Goal: Find specific page/section: Find specific page/section

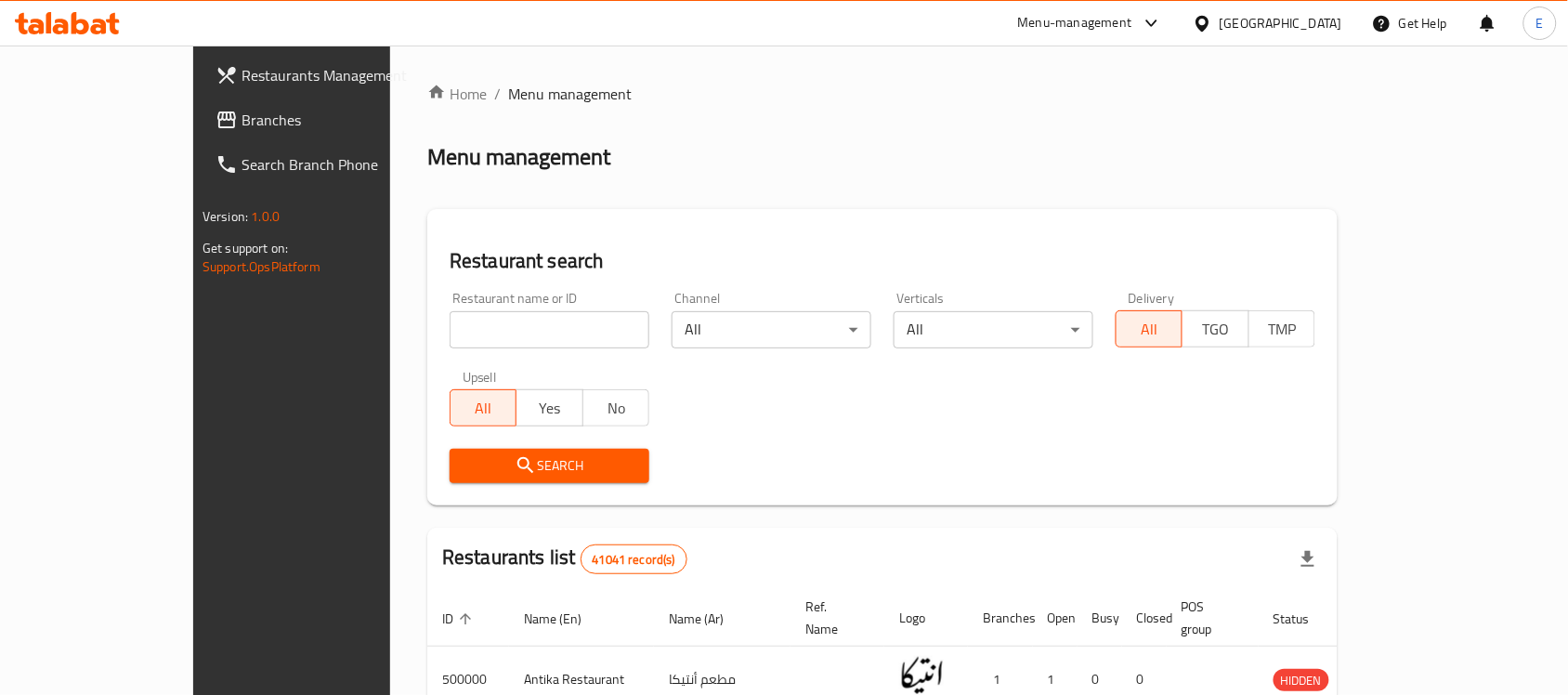
click at [501, 343] on input "search" at bounding box center [550, 330] width 200 height 37
type input "[PERSON_NAME]"
click button "Search" at bounding box center [550, 466] width 200 height 35
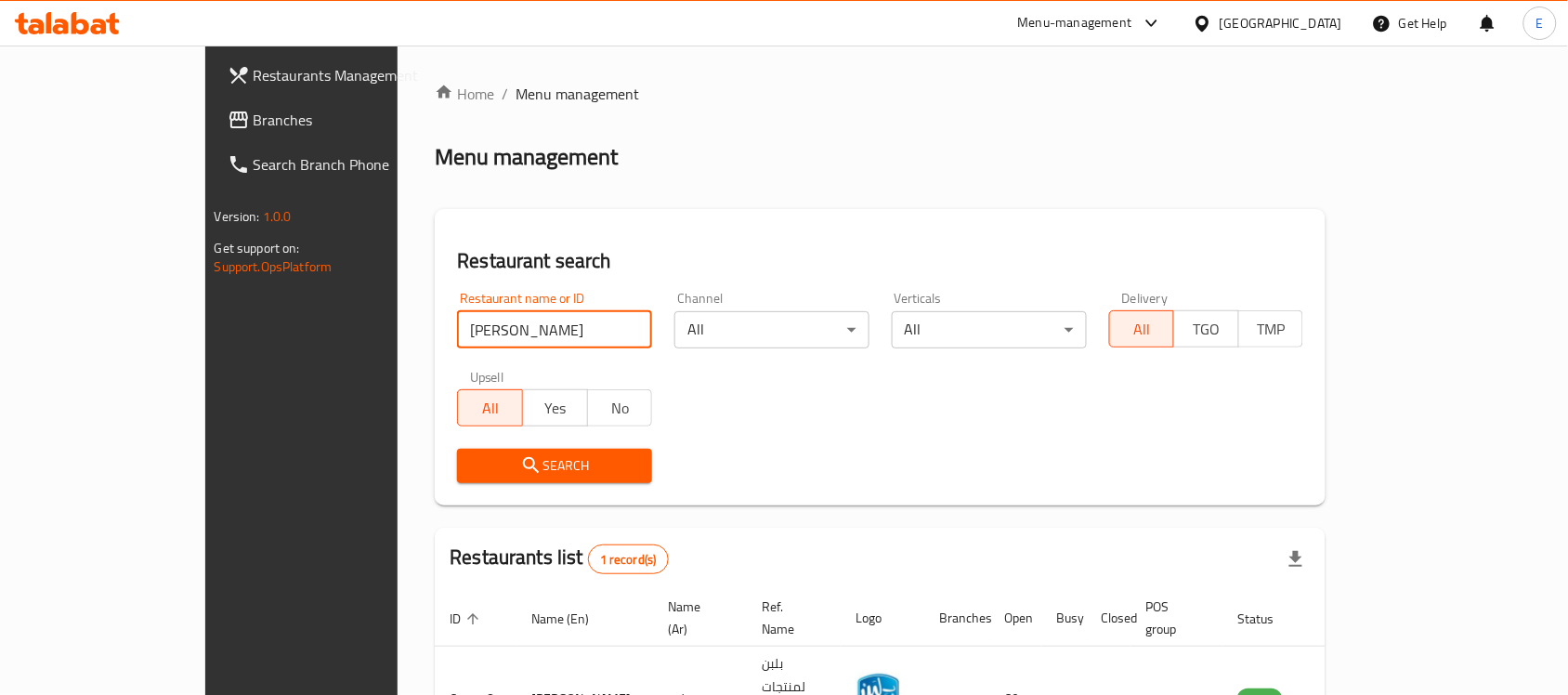
scroll to position [97, 0]
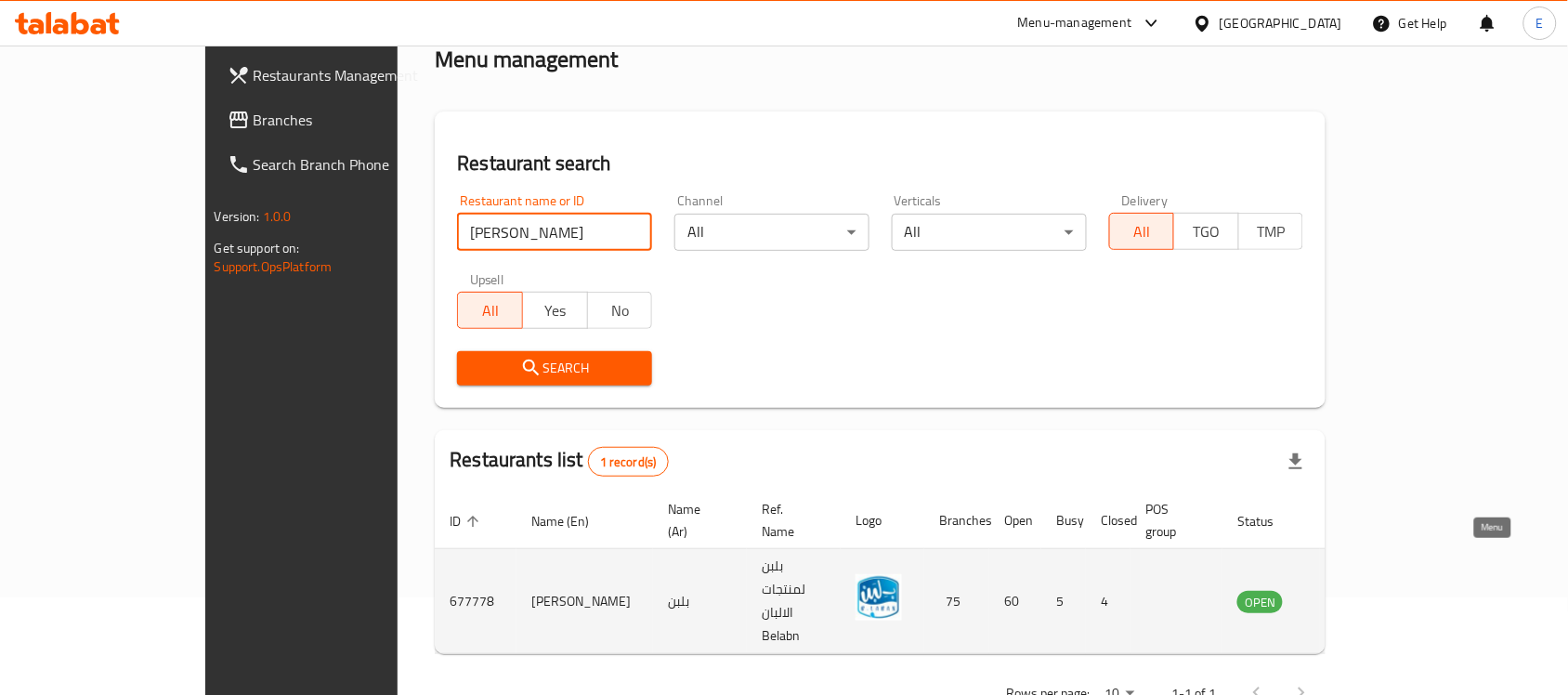
click at [1370, 590] on link "enhanced table" at bounding box center [1352, 601] width 35 height 22
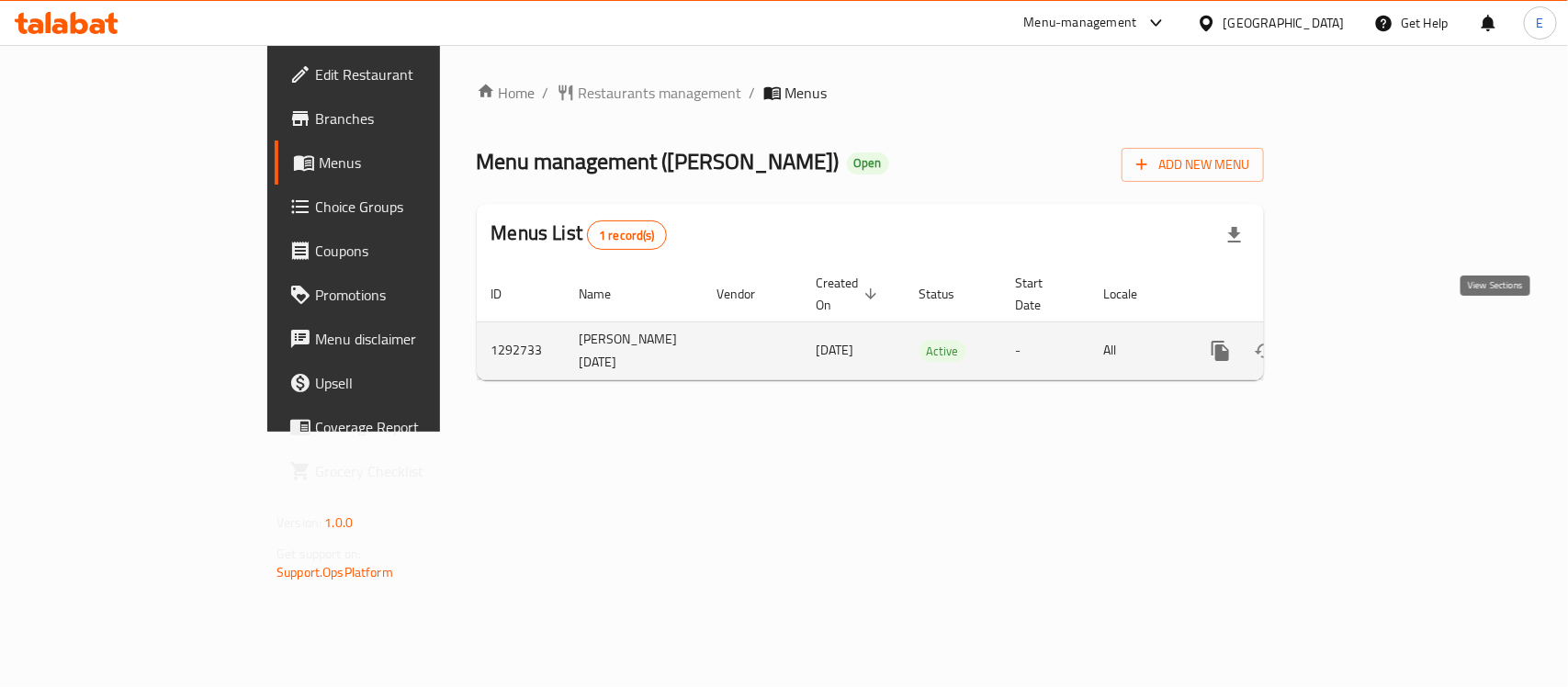
click at [1364, 339] on icon "enhanced table" at bounding box center [1353, 350] width 22 height 22
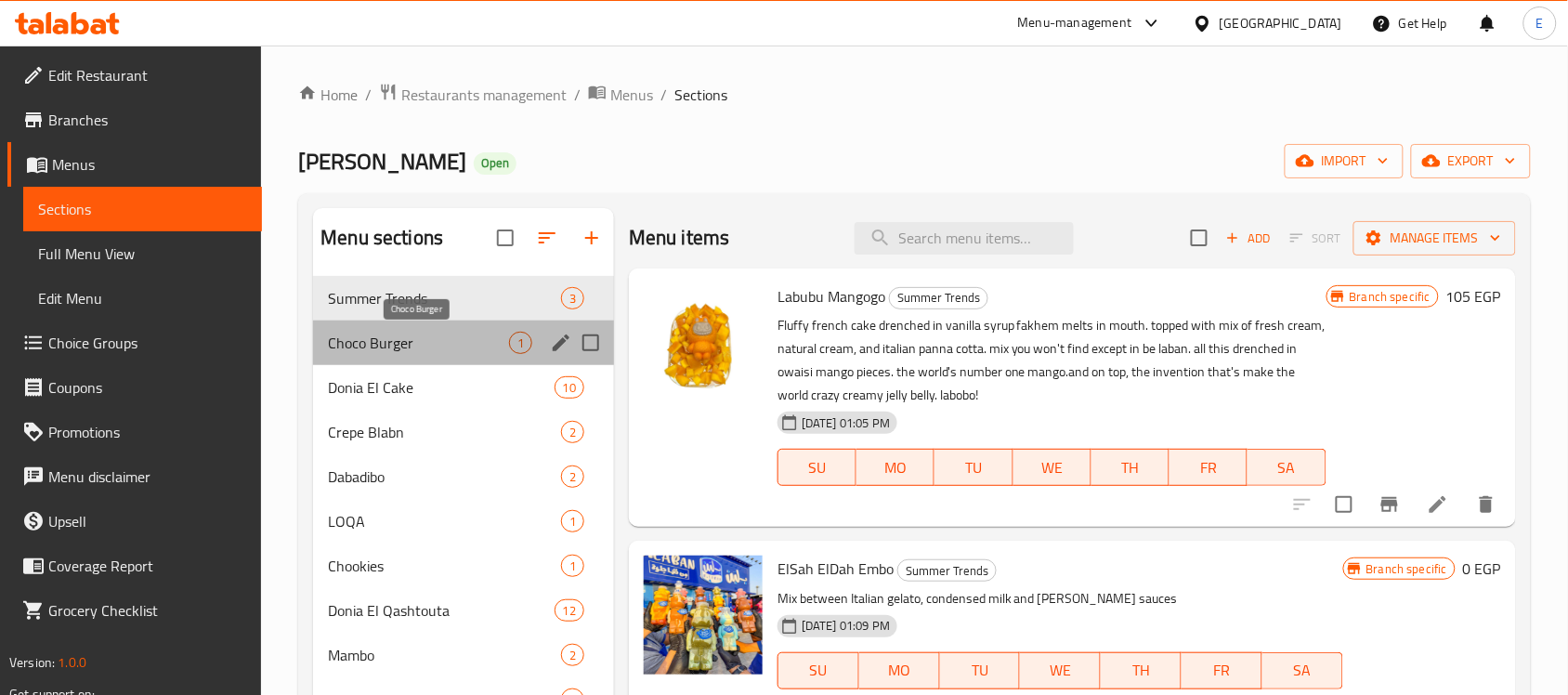
click at [478, 344] on span "Choco Burger" at bounding box center [419, 343] width 181 height 22
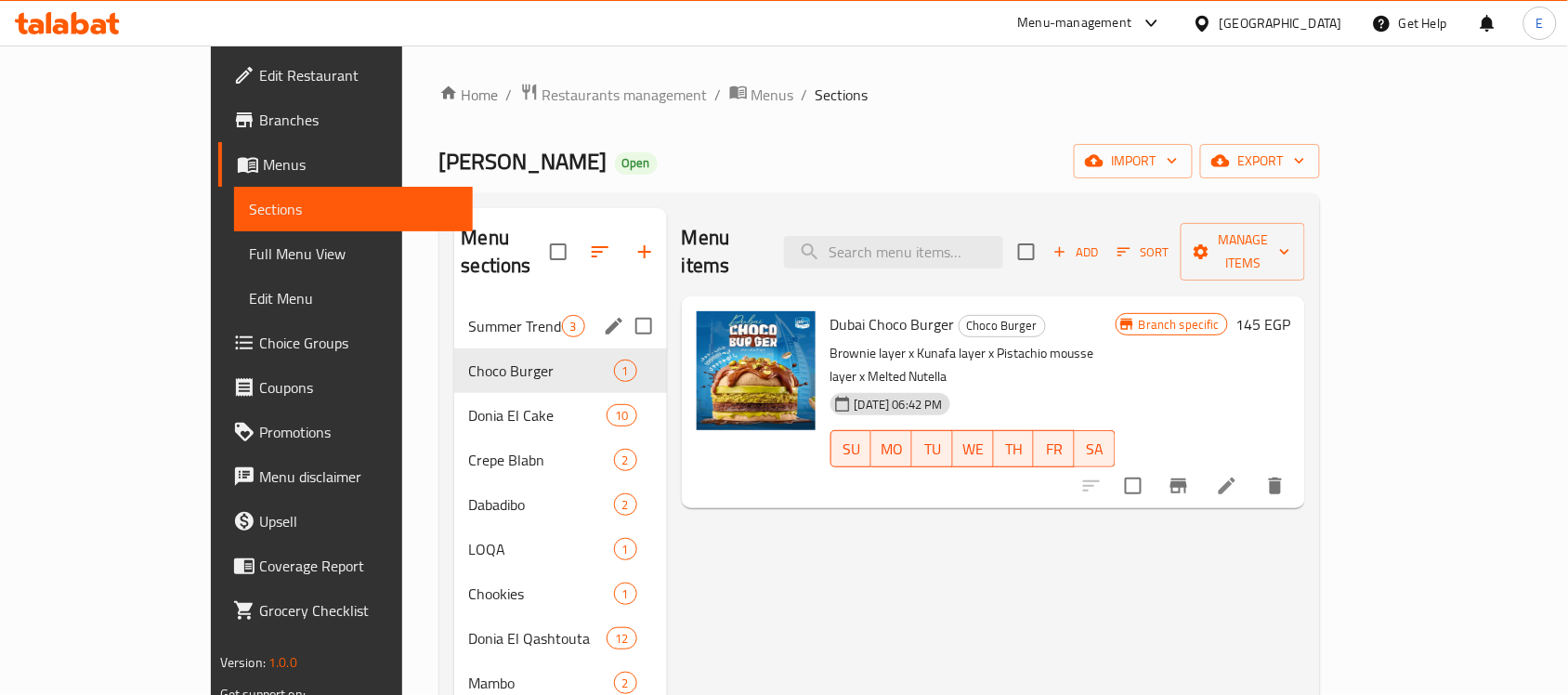
click at [478, 319] on div "Summer Trends 3" at bounding box center [560, 326] width 212 height 45
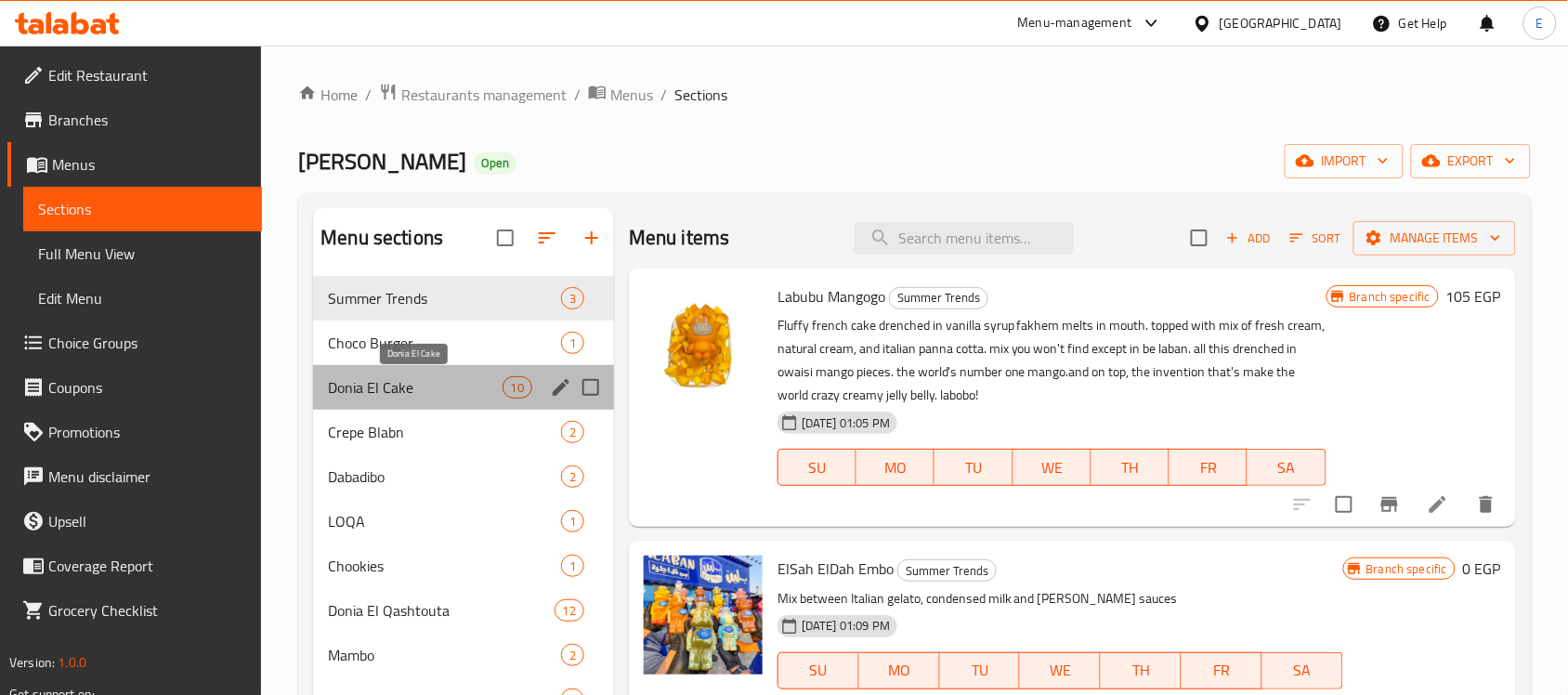
click at [453, 398] on span "Donia El Cake" at bounding box center [415, 387] width 174 height 22
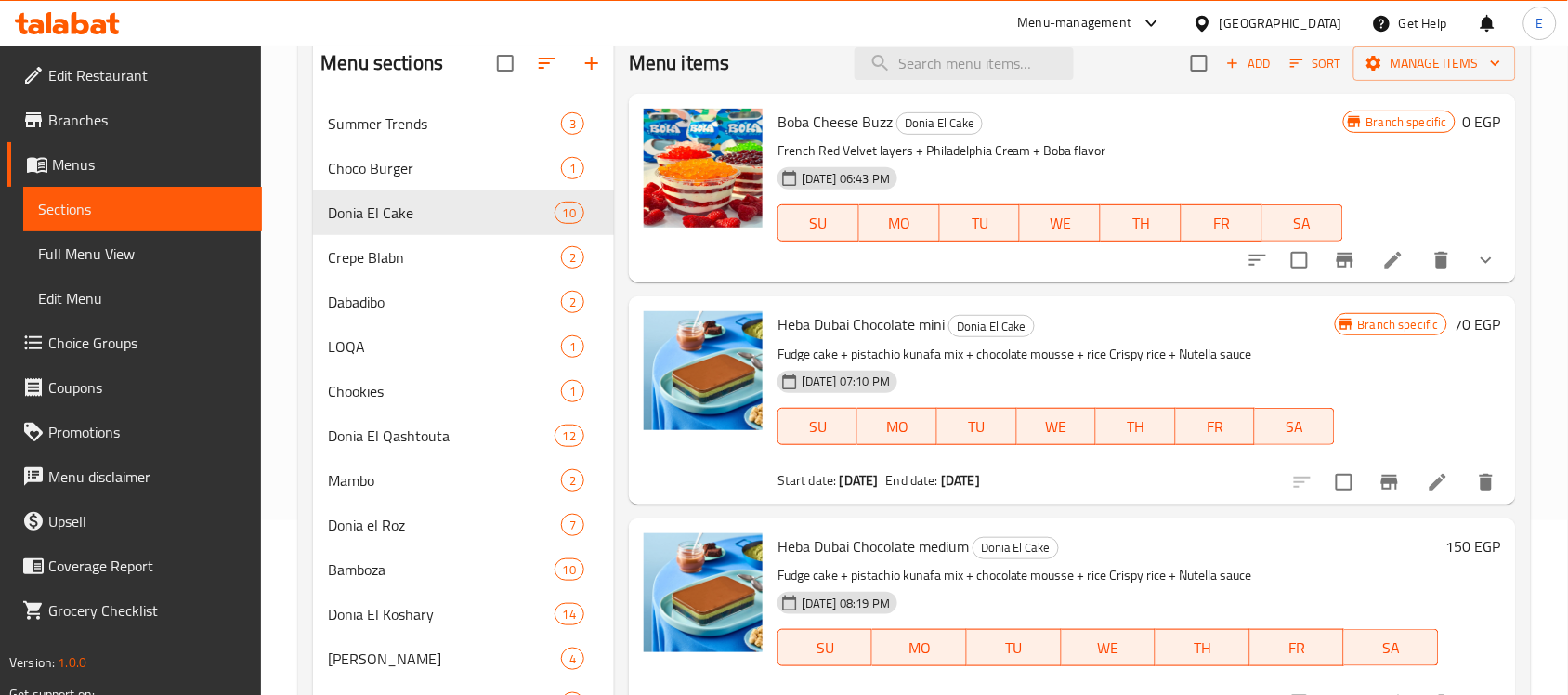
scroll to position [186, 0]
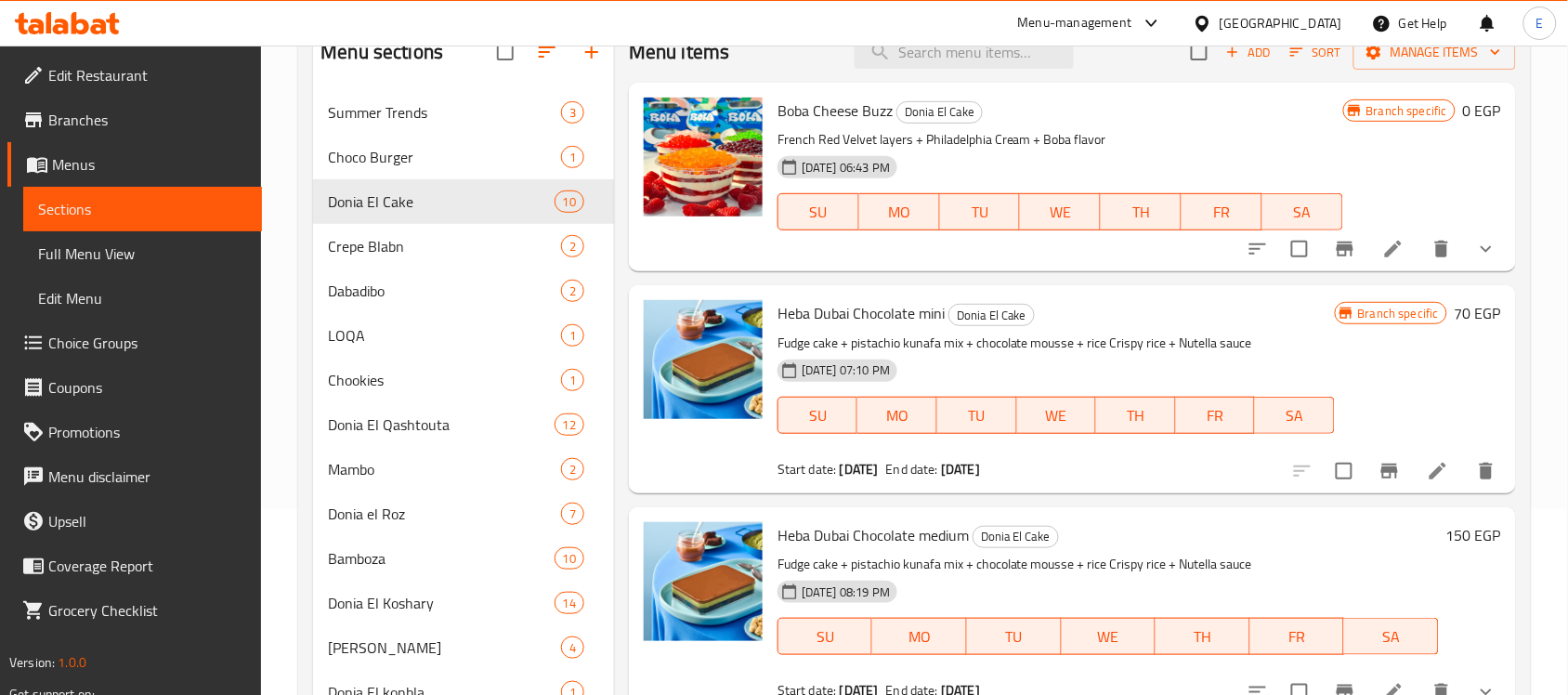
click at [1517, 174] on div "Menu sections Summer Trends 3 Choco Burger 1 Donia El Cake 10 Crepe Blabn 2 Dab…" at bounding box center [915, 394] width 1233 height 774
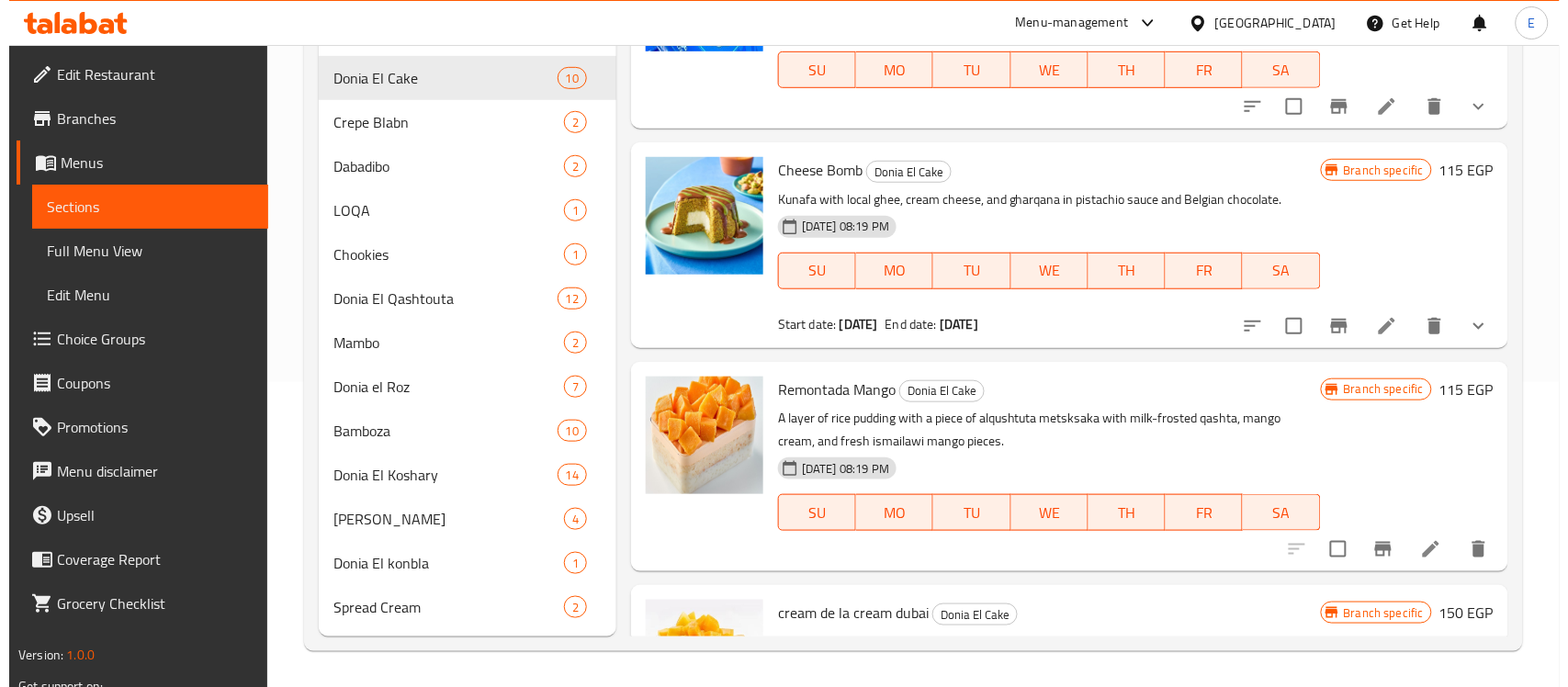
scroll to position [1472, 0]
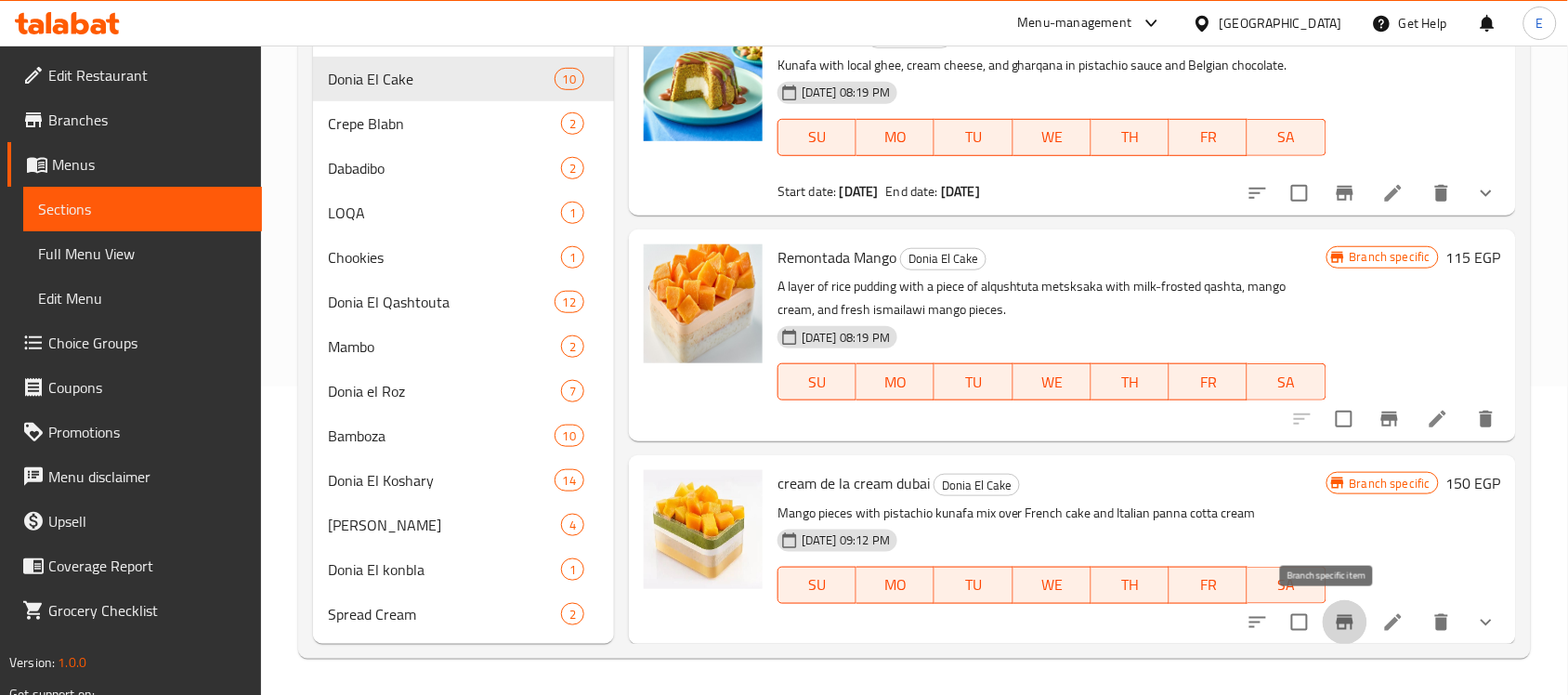
click at [1343, 615] on button "Branch-specific-item" at bounding box center [1345, 623] width 45 height 45
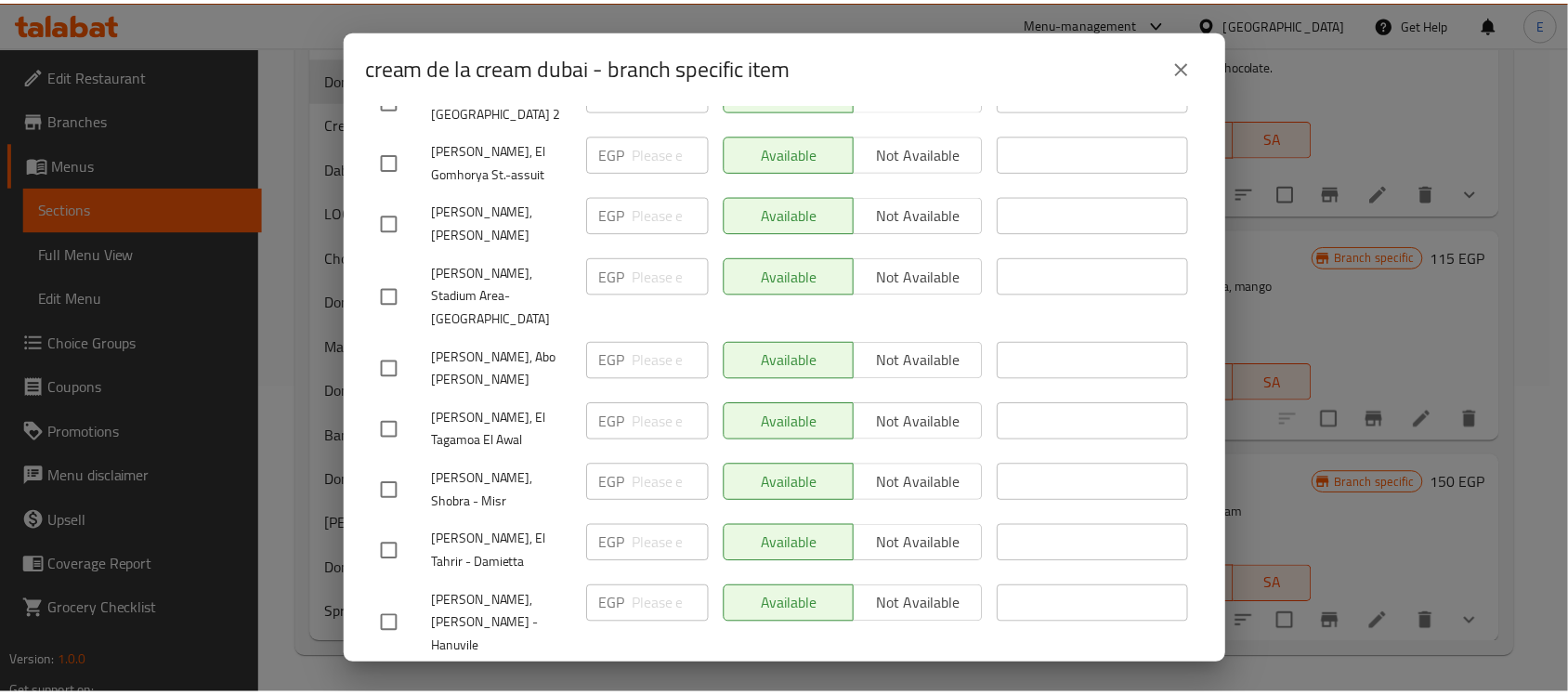
scroll to position [4181, 0]
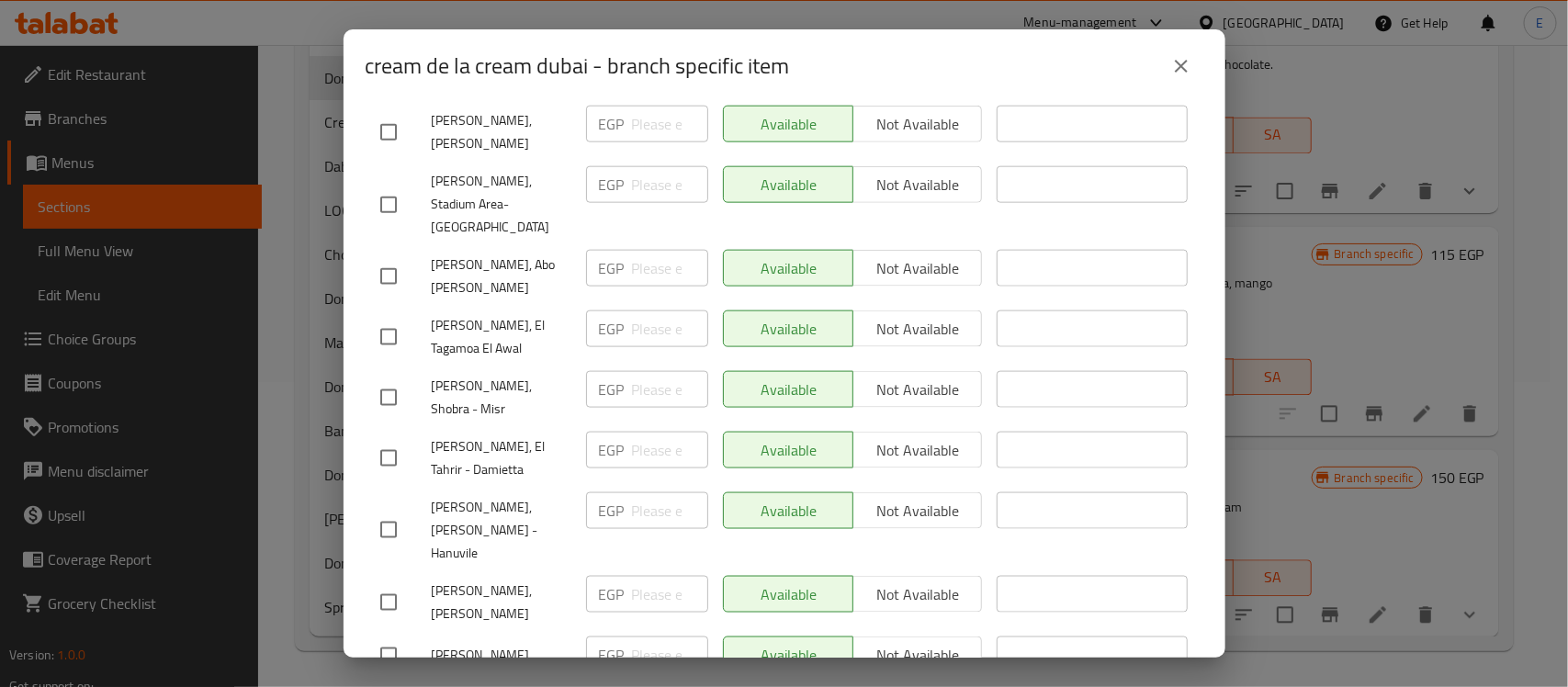
click at [1188, 75] on icon "close" at bounding box center [1181, 67] width 22 height 22
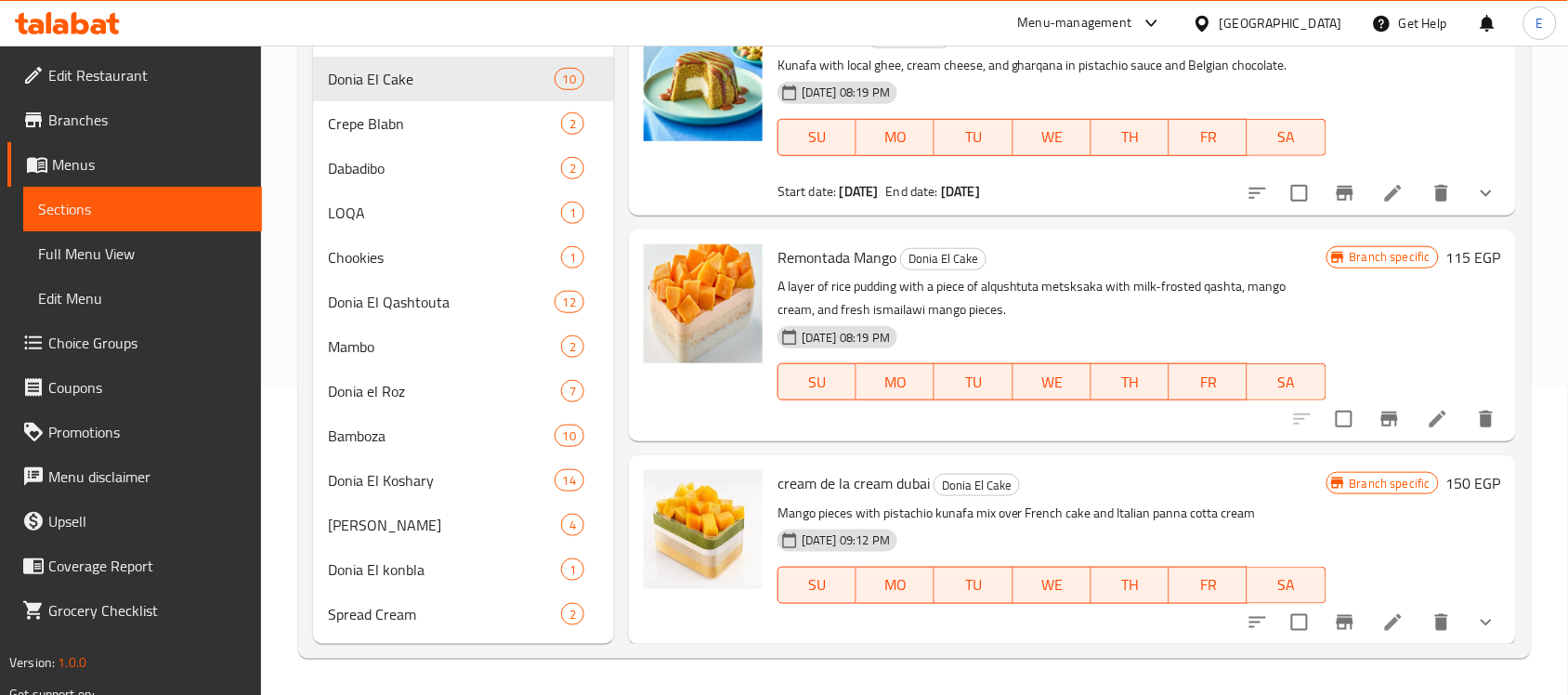
click at [892, 484] on span "cream de la cream dubai" at bounding box center [853, 484] width 152 height 28
click at [890, 484] on span "cream de la cream dubai" at bounding box center [853, 484] width 152 height 28
copy h6 "cream de la cream dubai"
